Goal: Go to known website: Go to known website

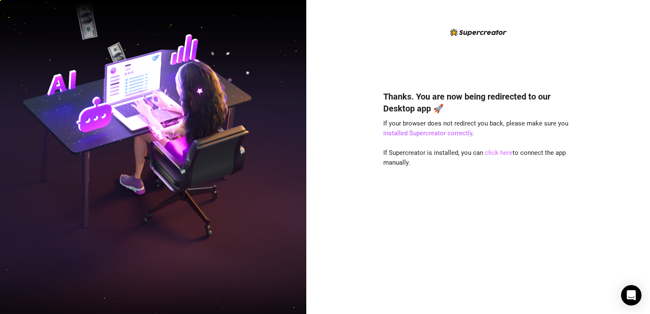
click at [488, 155] on link "click here" at bounding box center [499, 153] width 28 height 8
click at [500, 152] on link "click here" at bounding box center [499, 153] width 28 height 8
click at [588, 60] on div "Thanks. You are now being redirected to our Desktop app 🚀 If your browser does …" at bounding box center [477, 157] width 343 height 314
click at [495, 153] on link "click here" at bounding box center [499, 153] width 28 height 8
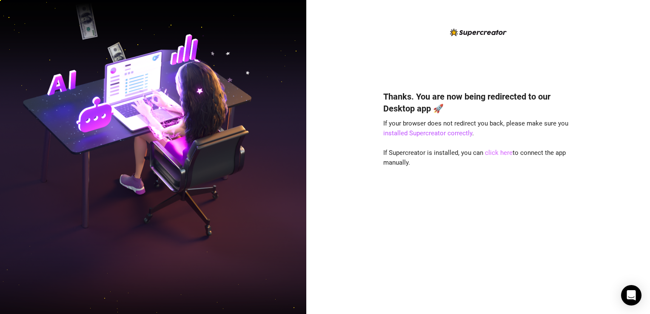
click at [499, 150] on link "click here" at bounding box center [499, 153] width 28 height 8
click at [496, 150] on link "click here" at bounding box center [499, 153] width 28 height 8
click at [502, 154] on link "click here" at bounding box center [499, 153] width 28 height 8
click at [442, 105] on h4 "Thanks. You are now being redirected to our Desktop app 🚀" at bounding box center [478, 103] width 190 height 24
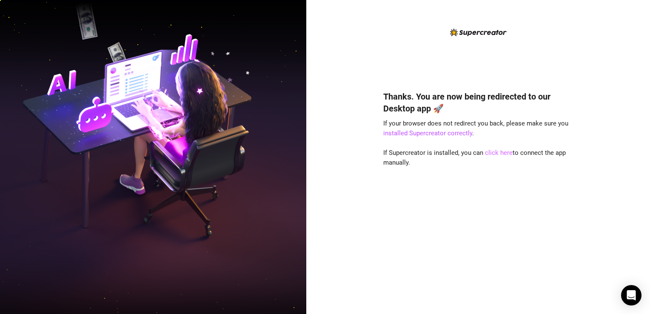
click at [501, 152] on link "click here" at bounding box center [499, 153] width 28 height 8
